Goal: Task Accomplishment & Management: Complete application form

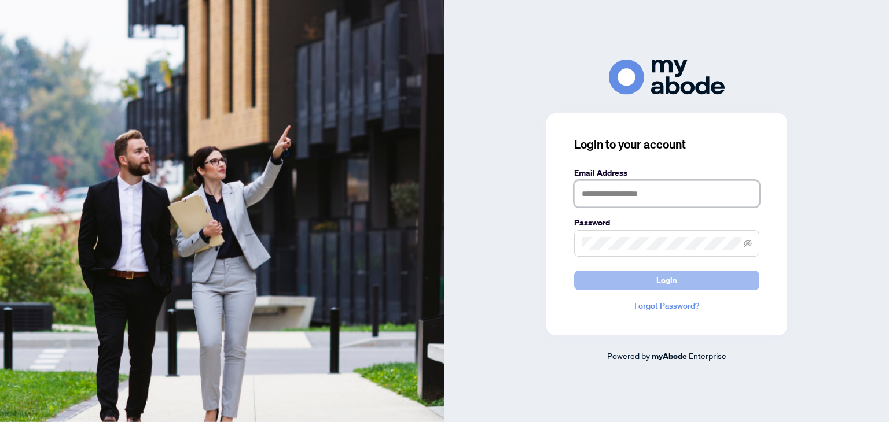
type input "**********"
click at [595, 279] on button "Login" at bounding box center [666, 281] width 185 height 20
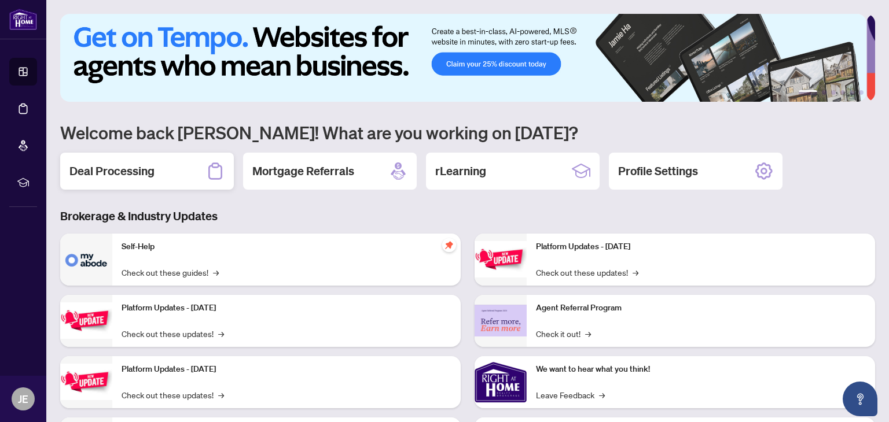
click at [174, 160] on div "Deal Processing" at bounding box center [147, 171] width 174 height 37
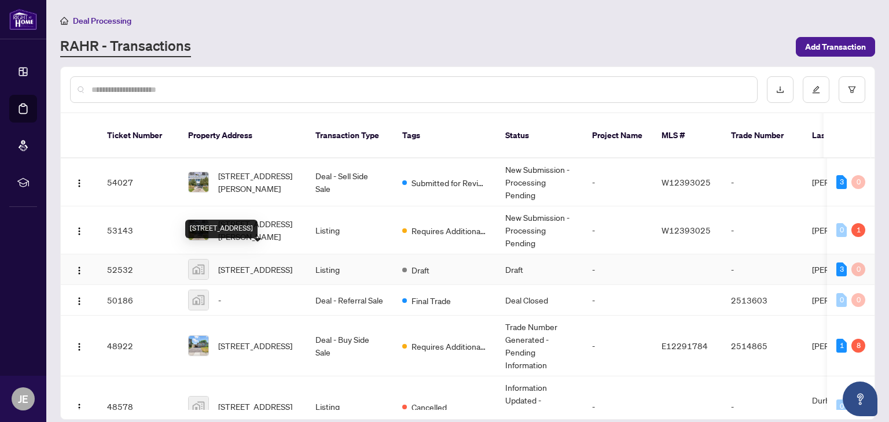
click at [274, 263] on span "[STREET_ADDRESS]" at bounding box center [255, 269] width 74 height 13
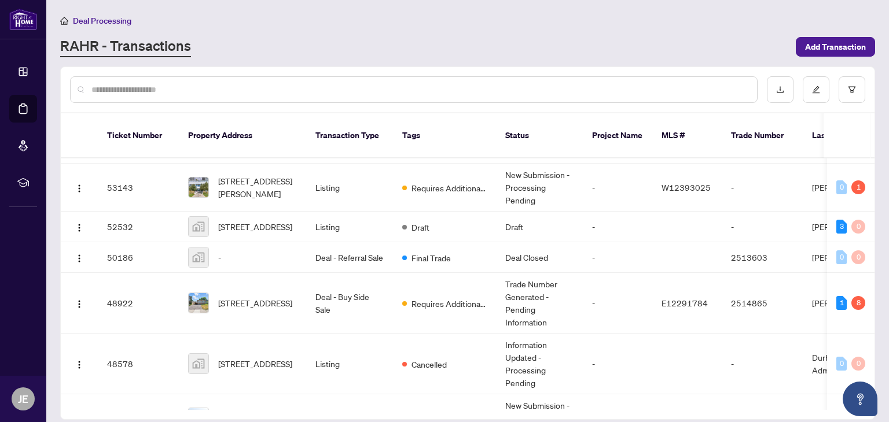
scroll to position [40, 0]
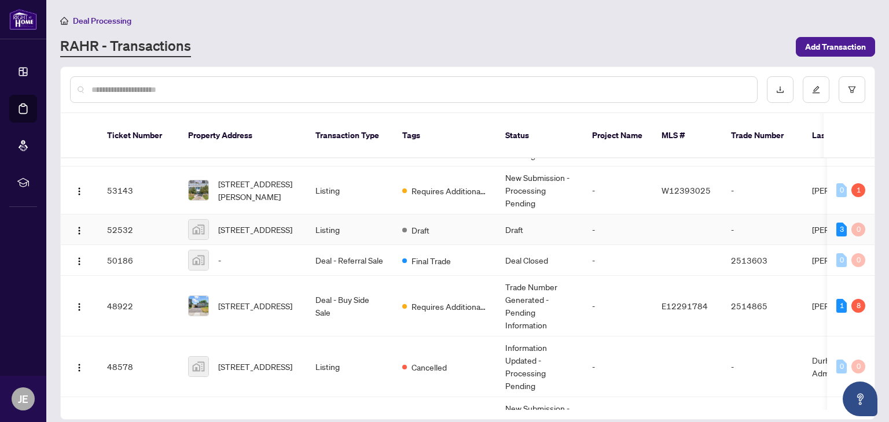
click at [396, 221] on td "Draft" at bounding box center [444, 230] width 103 height 31
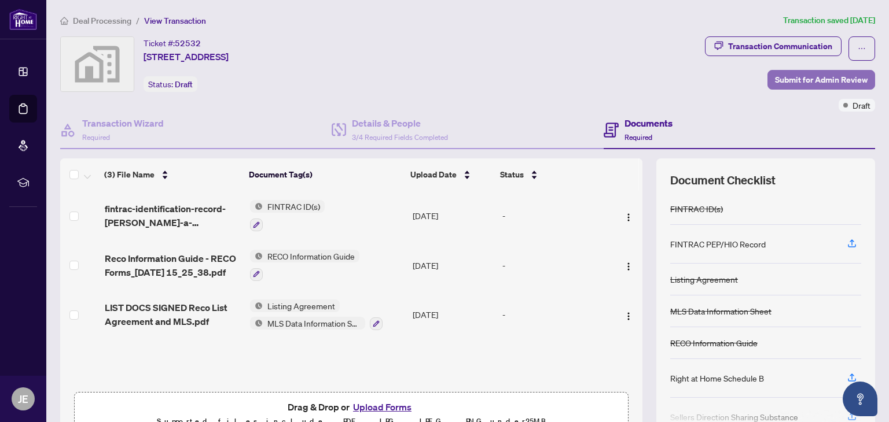
click at [823, 75] on span "Submit for Admin Review" at bounding box center [821, 80] width 93 height 19
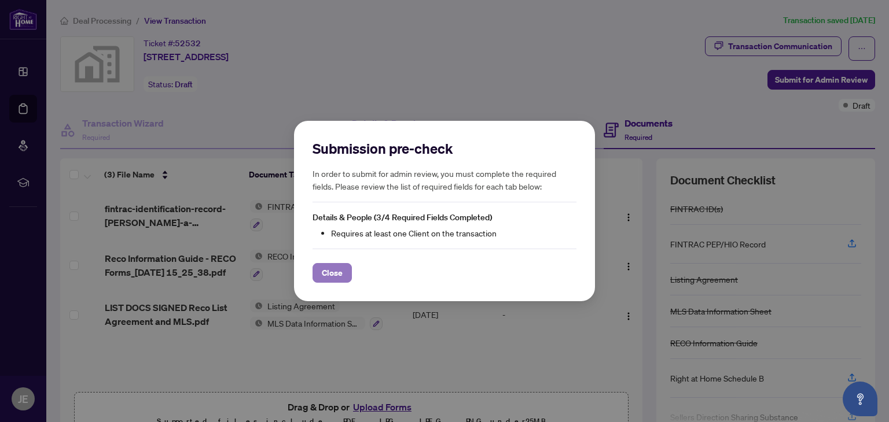
click at [329, 271] on span "Close" at bounding box center [332, 273] width 21 height 19
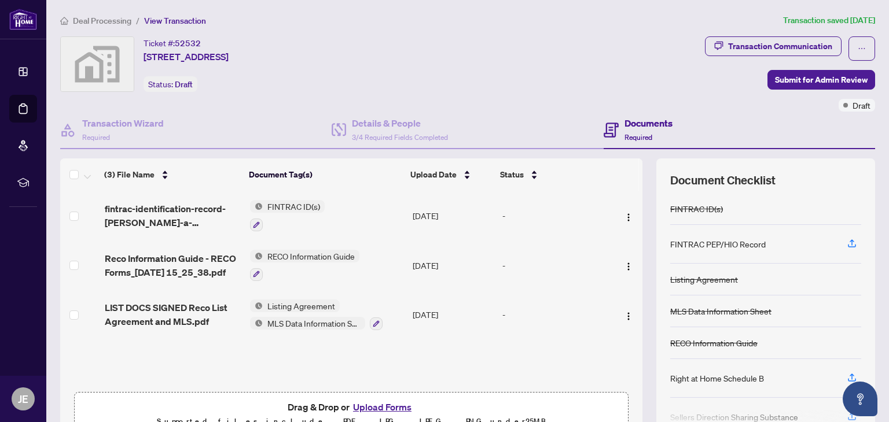
click at [386, 400] on button "Upload Forms" at bounding box center [381, 407] width 65 height 15
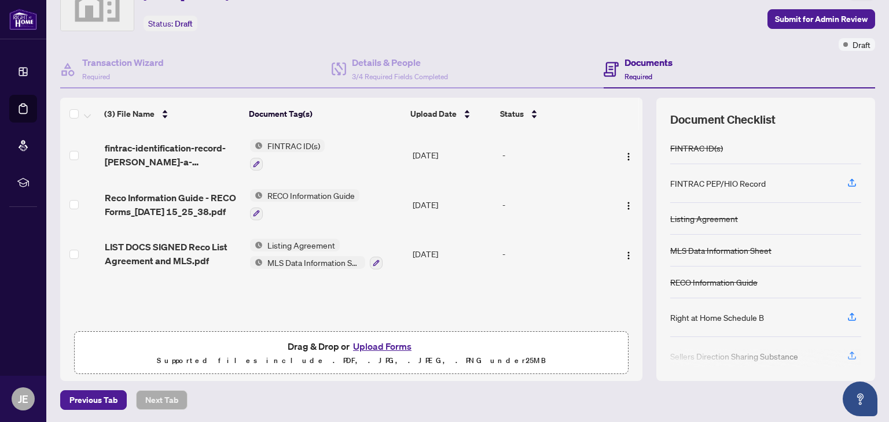
click at [388, 345] on button "Upload Forms" at bounding box center [381, 346] width 65 height 15
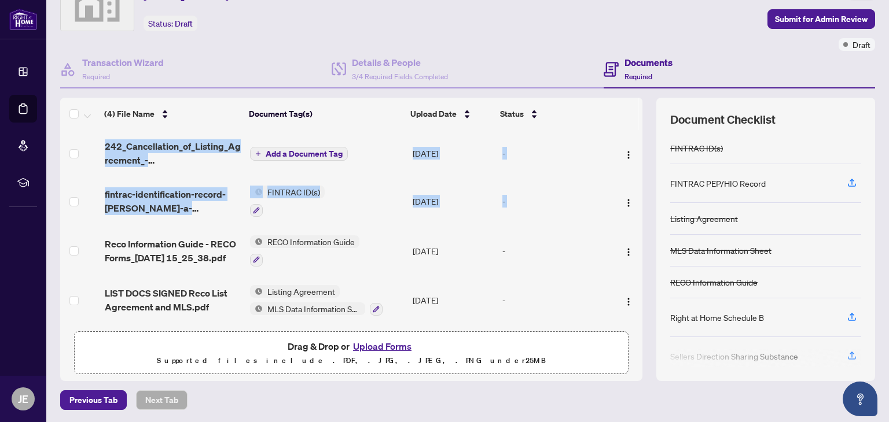
drag, startPoint x: 630, startPoint y: 192, endPoint x: 631, endPoint y: 239, distance: 46.9
click at [631, 239] on div "242_Cancellation_of_Listing_Agreement_-_Authority_to_Offer_for_Sale_-_PropTx-[P…" at bounding box center [351, 228] width 582 height 196
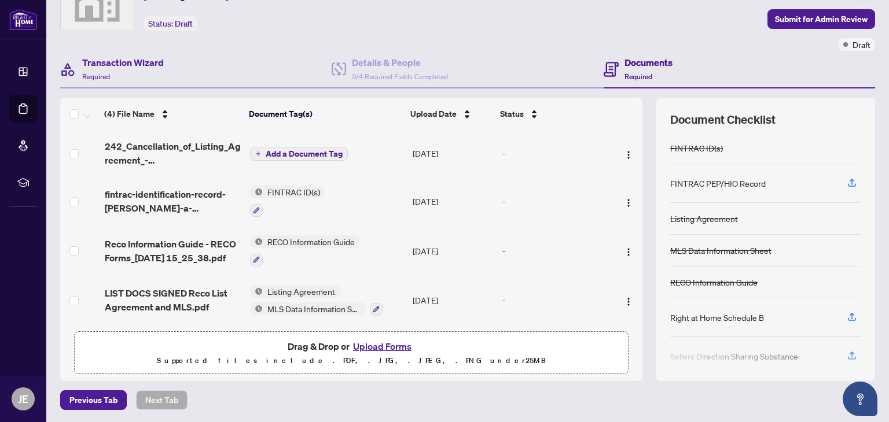
click at [201, 58] on div "Transaction Wizard Required" at bounding box center [195, 70] width 271 height 38
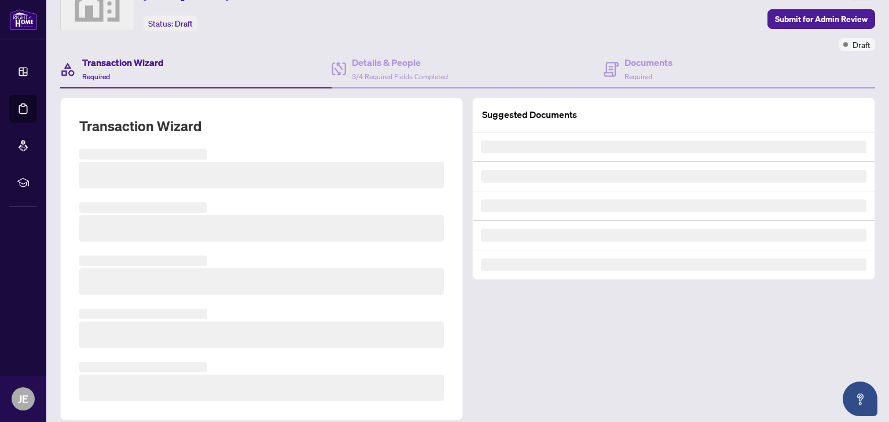
scroll to position [61, 0]
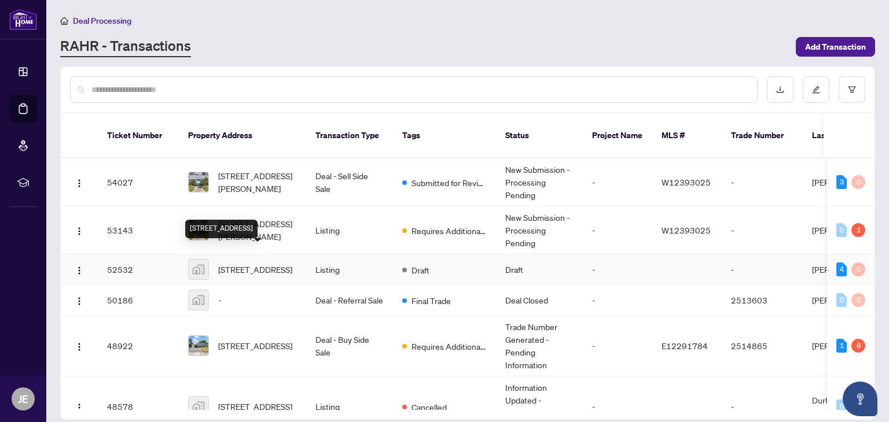
click at [282, 263] on span "[STREET_ADDRESS]" at bounding box center [255, 269] width 74 height 13
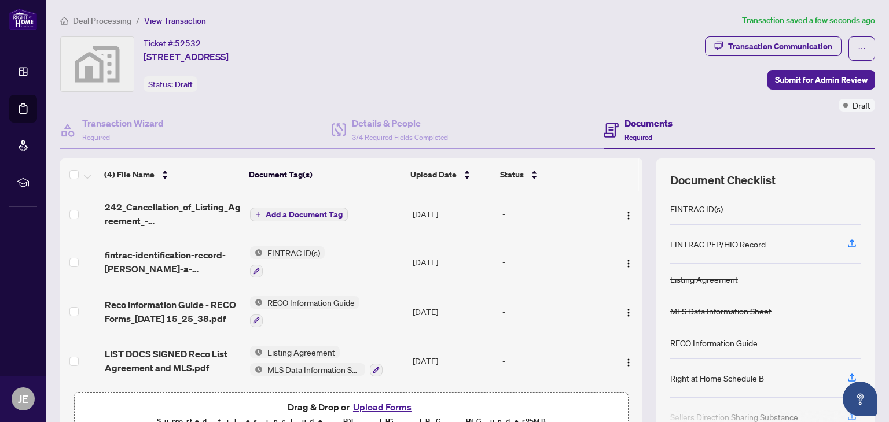
click at [338, 209] on button "Add a Document Tag" at bounding box center [299, 215] width 98 height 14
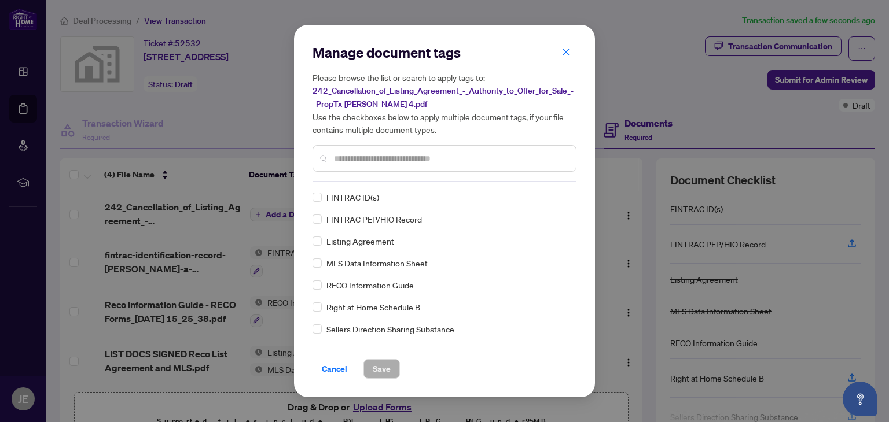
click at [368, 179] on div "Manage document tags Please browse the list or search to apply tags to: 242_Can…" at bounding box center [444, 112] width 264 height 138
click at [350, 158] on input "text" at bounding box center [450, 158] width 233 height 13
type input "*"
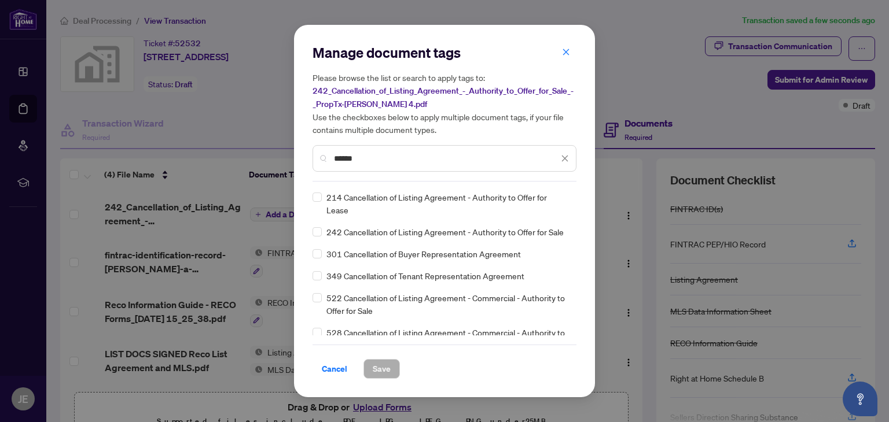
type input "******"
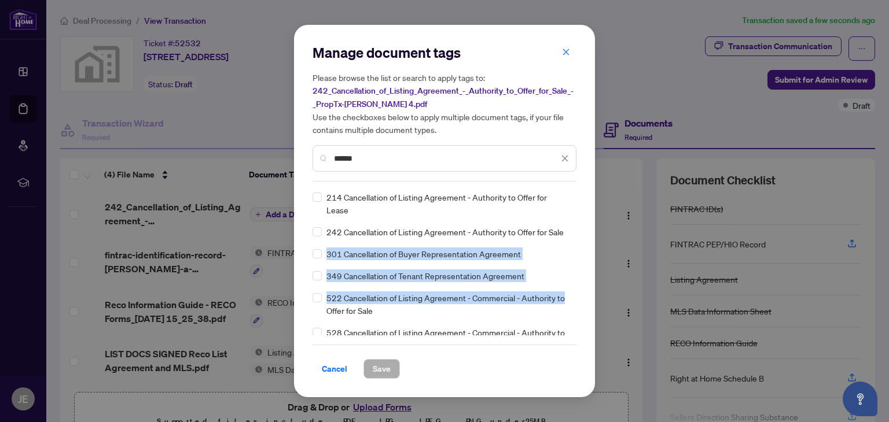
drag, startPoint x: 570, startPoint y: 228, endPoint x: 570, endPoint y: 297, distance: 69.4
click at [570, 297] on div "214 Cancellation of Listing Agreement - Authority to Offer for Lease 242 Cancel…" at bounding box center [444, 263] width 264 height 145
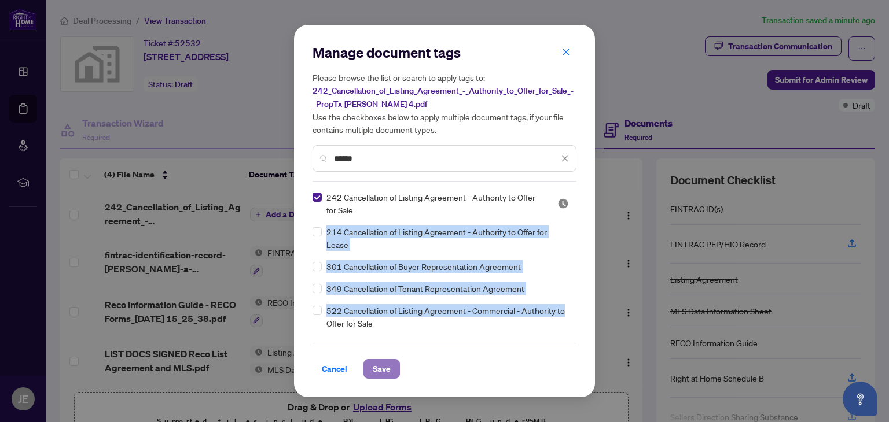
click at [380, 371] on span "Save" at bounding box center [382, 369] width 18 height 19
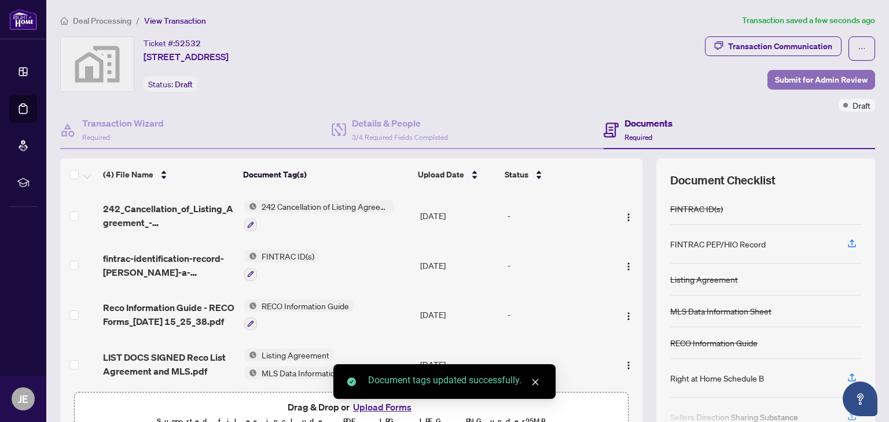
click at [797, 79] on span "Submit for Admin Review" at bounding box center [821, 80] width 93 height 19
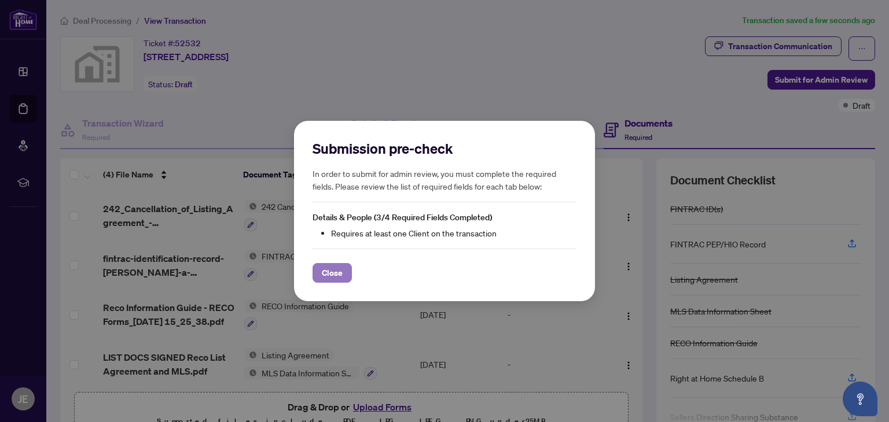
click at [348, 270] on button "Close" at bounding box center [331, 273] width 39 height 20
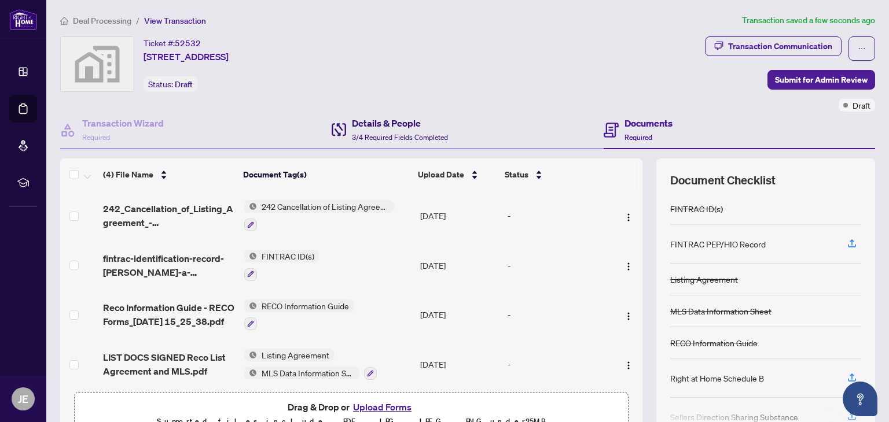
click at [388, 120] on h4 "Details & People" at bounding box center [400, 123] width 96 height 14
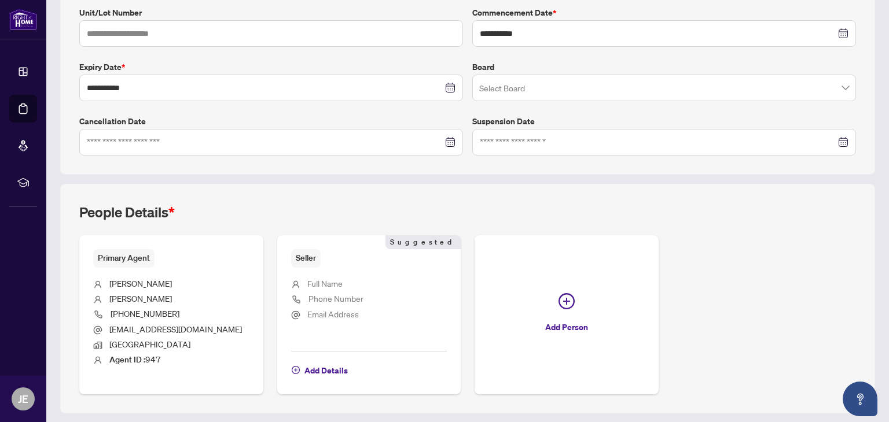
scroll to position [259, 0]
click at [315, 369] on span "Add Details" at bounding box center [325, 369] width 43 height 19
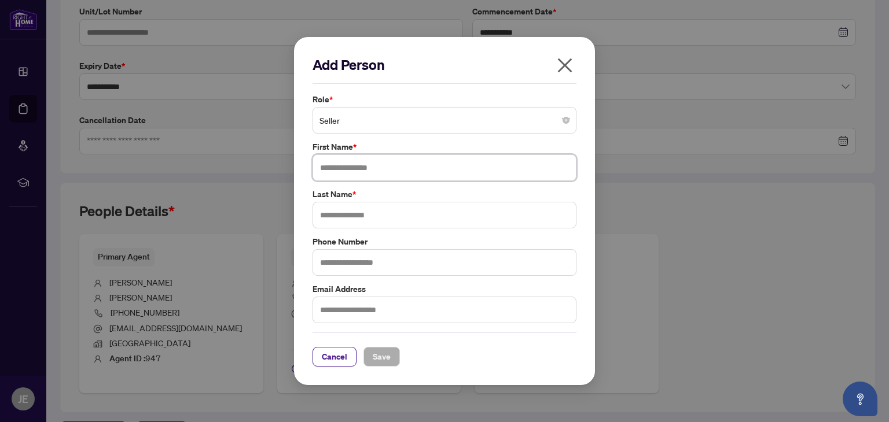
click at [393, 170] on input "text" at bounding box center [444, 167] width 264 height 27
type input "****"
click at [380, 213] on input "text" at bounding box center [444, 215] width 264 height 27
type input "****"
click at [377, 357] on span "Save" at bounding box center [382, 357] width 18 height 19
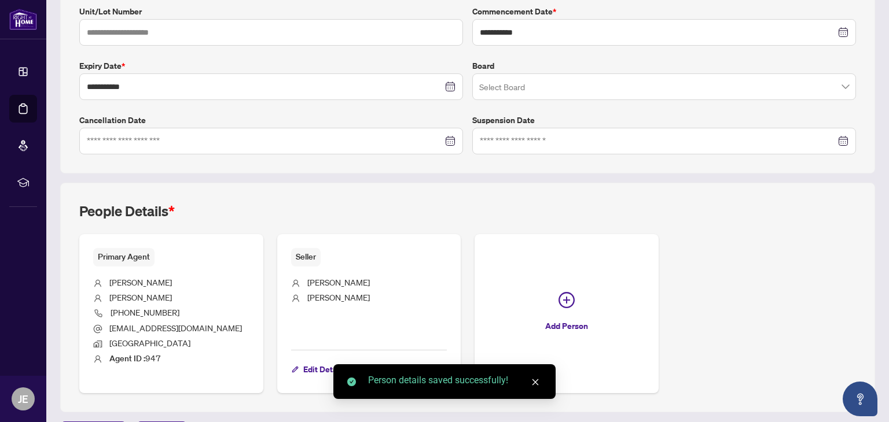
scroll to position [16, 0]
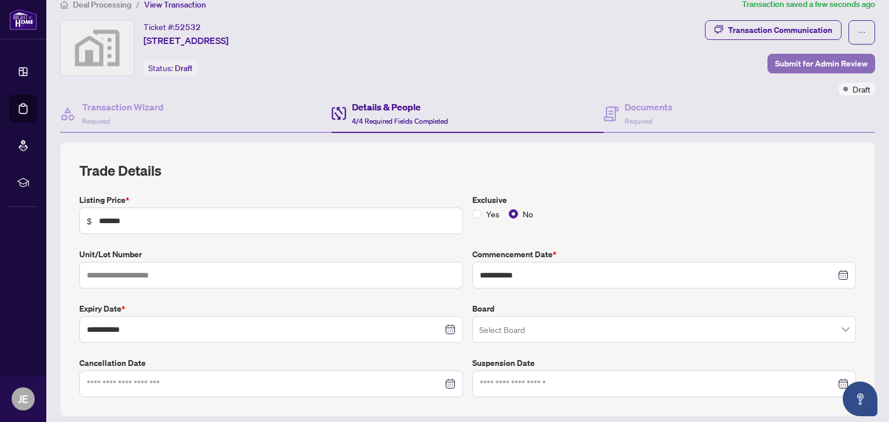
click at [816, 58] on span "Submit for Admin Review" at bounding box center [821, 63] width 93 height 19
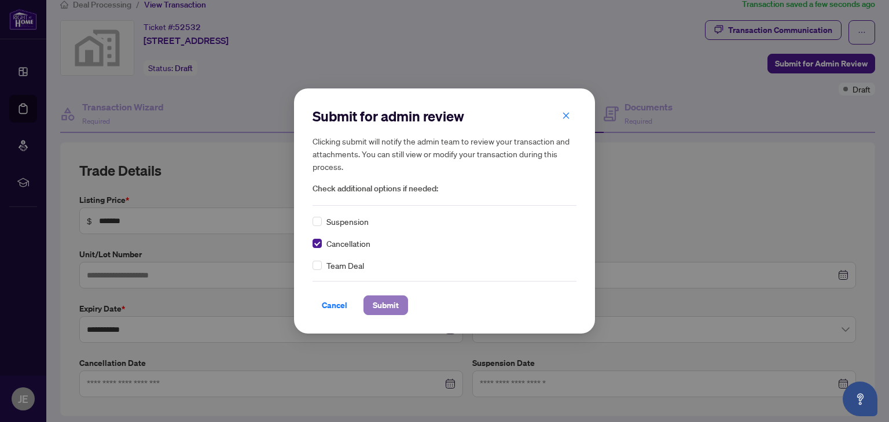
click at [380, 301] on span "Submit" at bounding box center [386, 305] width 26 height 19
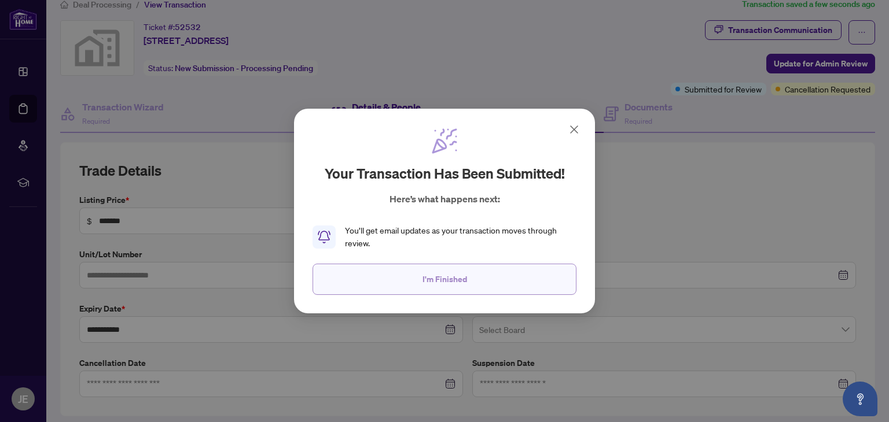
click at [370, 275] on button "I'm Finished" at bounding box center [444, 279] width 264 height 31
